Goal: Download file/media

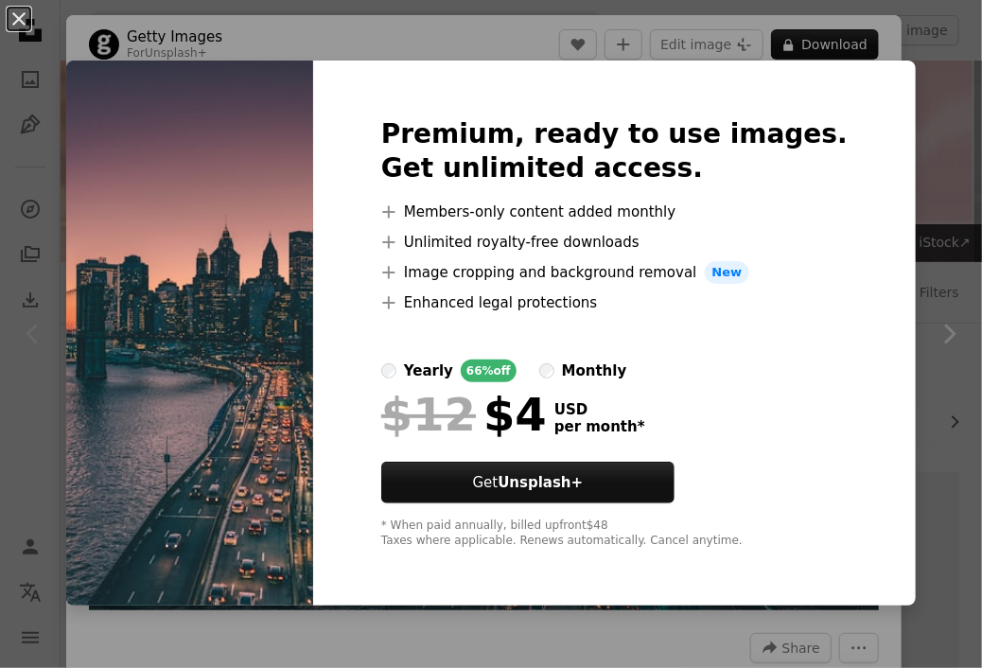
click at [883, 65] on div "Premium, ready to use images. Get unlimited access. A plus sign Members-only co…" at bounding box center [614, 333] width 603 height 545
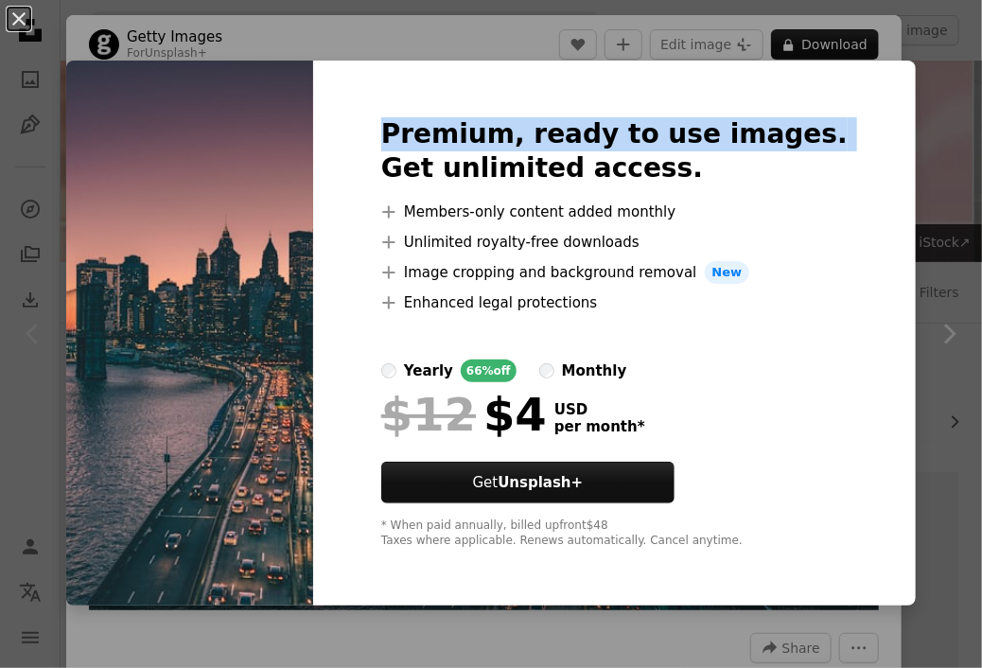
click at [883, 65] on div "Premium, ready to use images. Get unlimited access. A plus sign Members-only co…" at bounding box center [614, 333] width 603 height 545
drag, startPoint x: 883, startPoint y: 65, endPoint x: 946, endPoint y: 17, distance: 79.7
click at [946, 17] on div "An X shape Premium, ready to use images. Get unlimited access. A plus sign Memb…" at bounding box center [491, 334] width 982 height 668
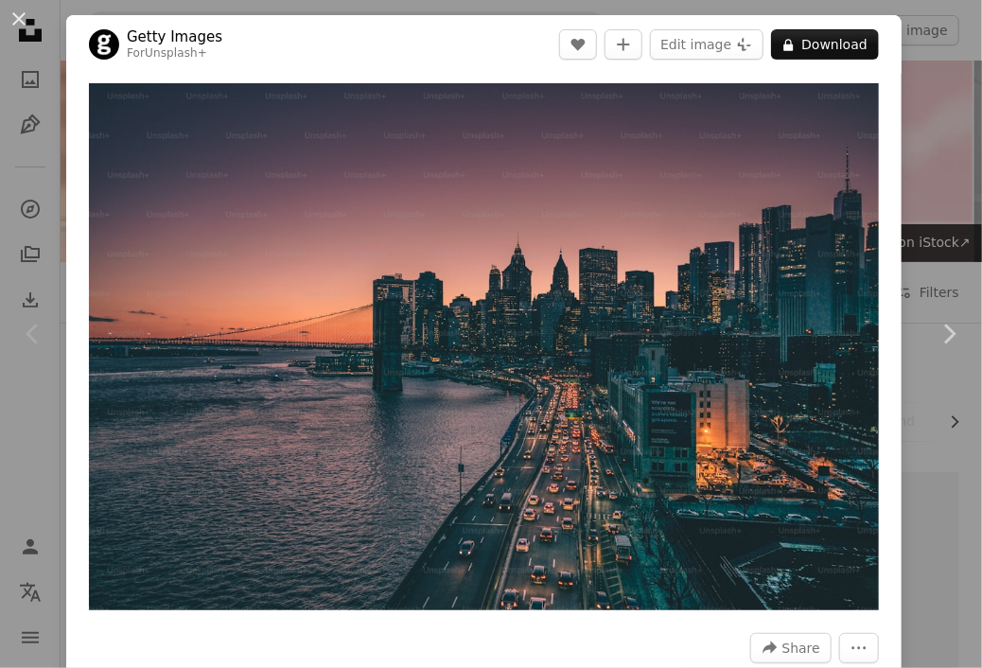
click at [946, 17] on div "An X shape Chevron left Chevron right Getty Images For Unsplash+ A heart A plus…" at bounding box center [491, 334] width 982 height 668
